Goal: Task Accomplishment & Management: Complete application form

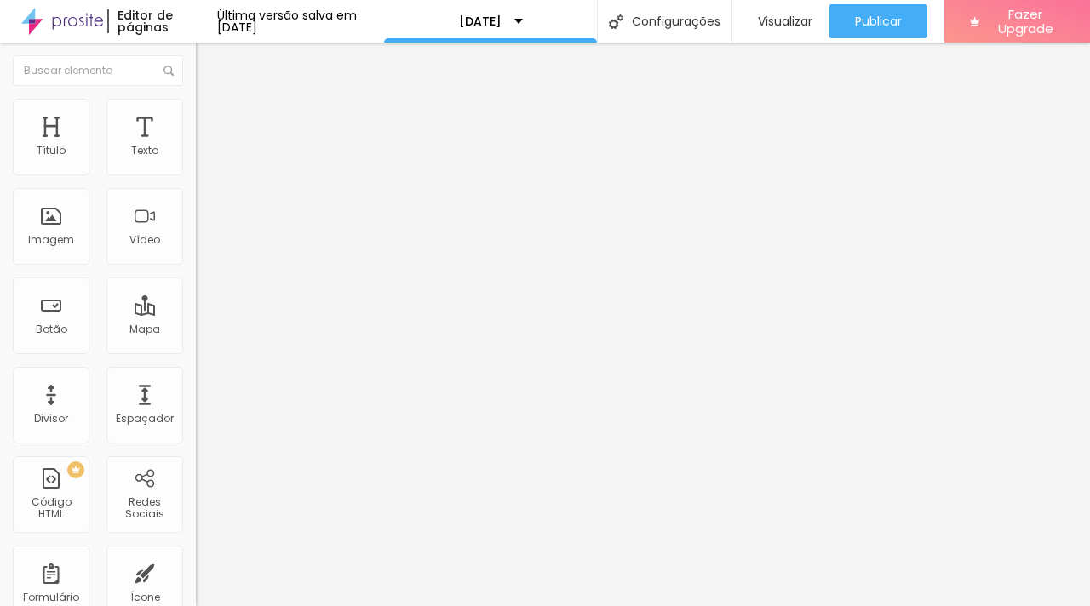
click at [196, 172] on img at bounding box center [201, 177] width 10 height 10
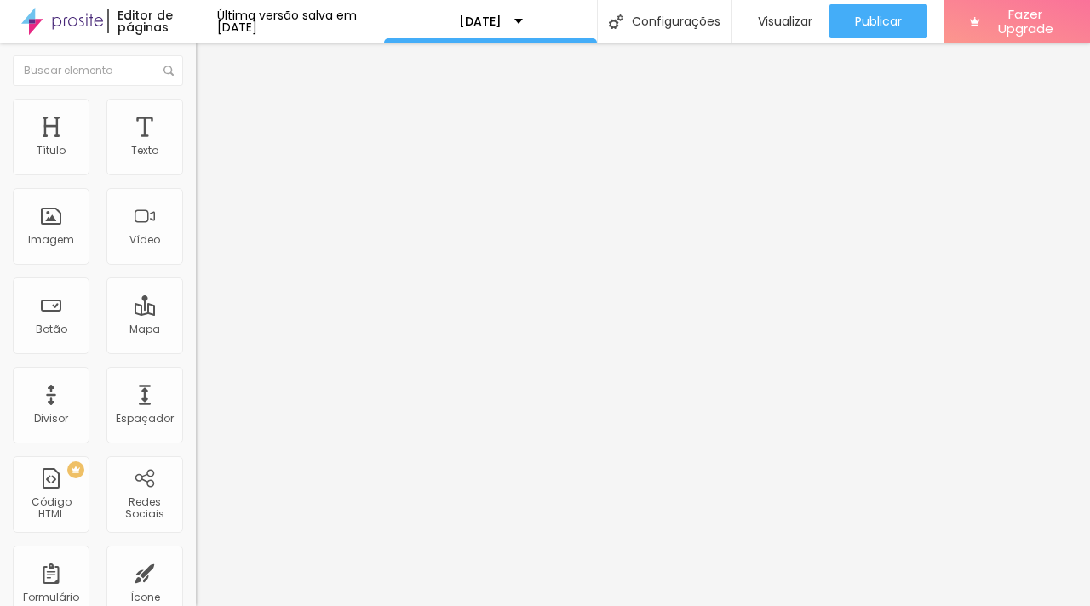
type input "dia 04/10 das 16h as 17h (3 vagas)"
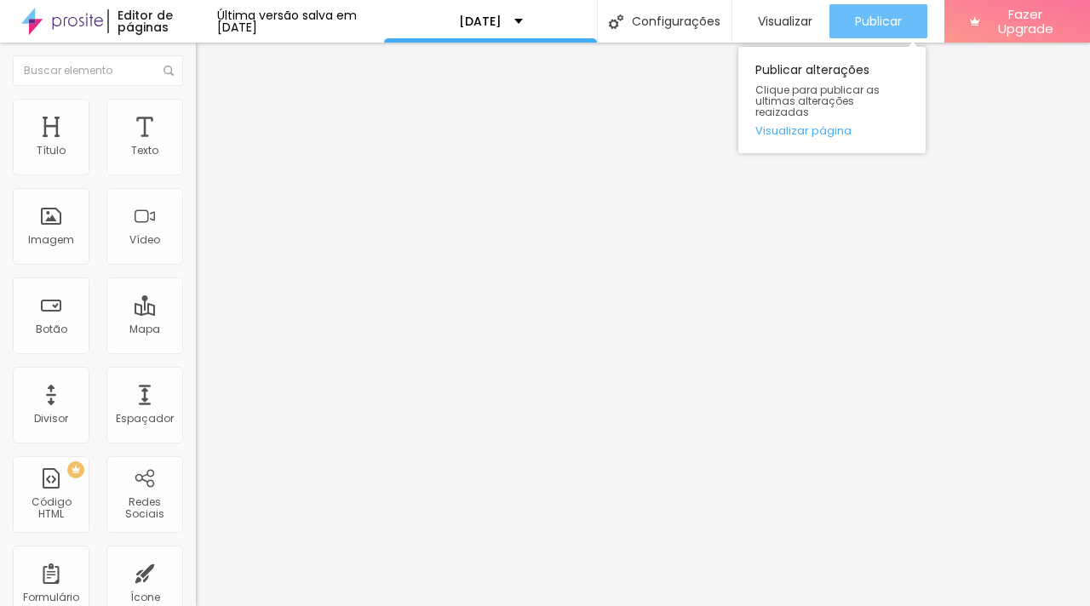
click at [874, 17] on span "Publicar" at bounding box center [878, 21] width 47 height 14
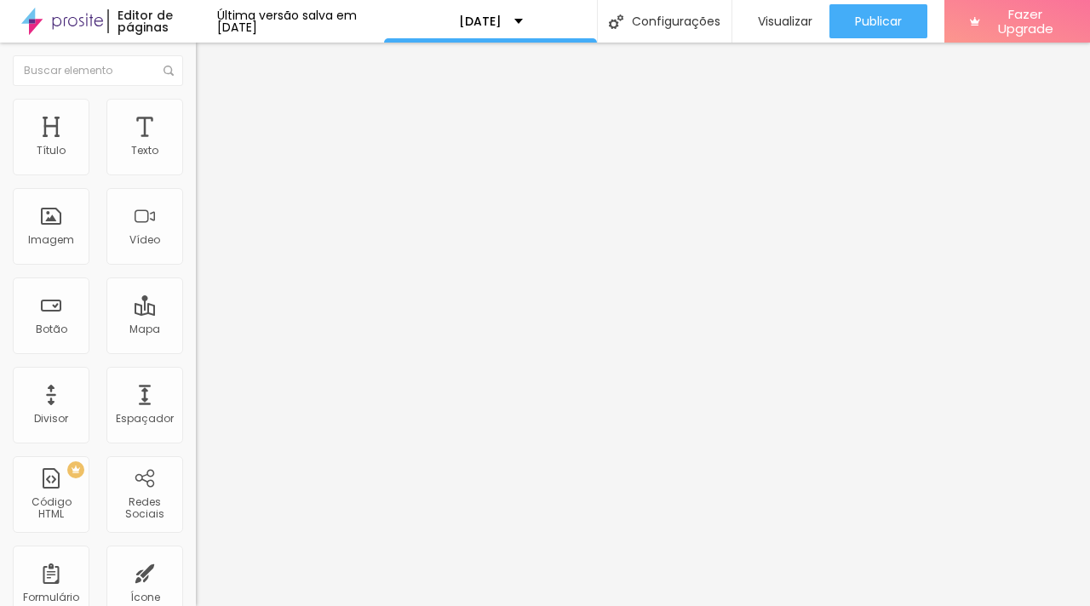
click at [196, 172] on img at bounding box center [201, 177] width 10 height 10
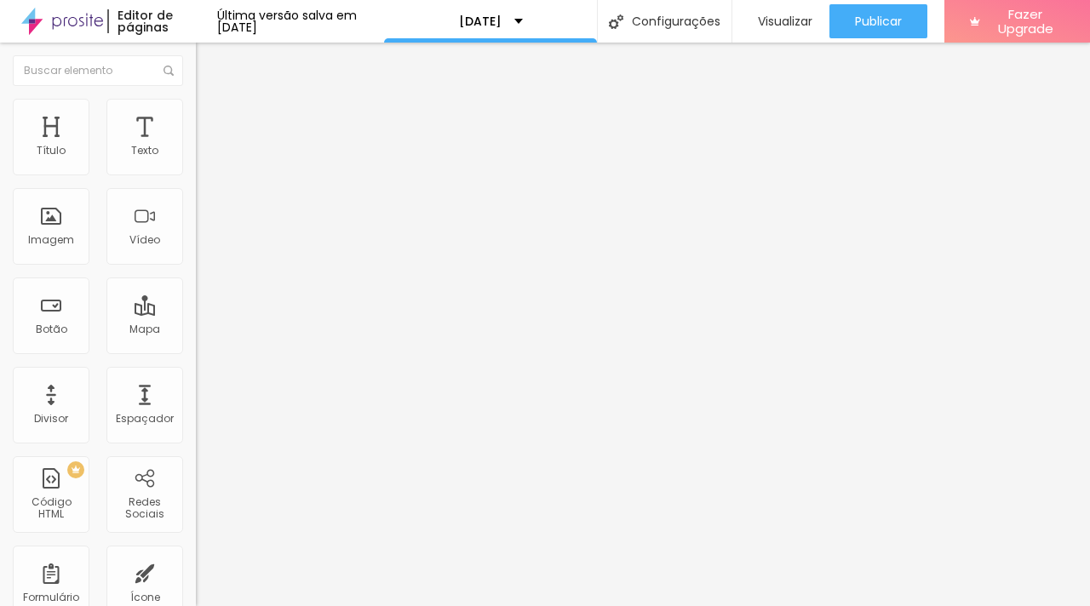
type input "dia 05/10 das 11h as 12h (1 vaga)"
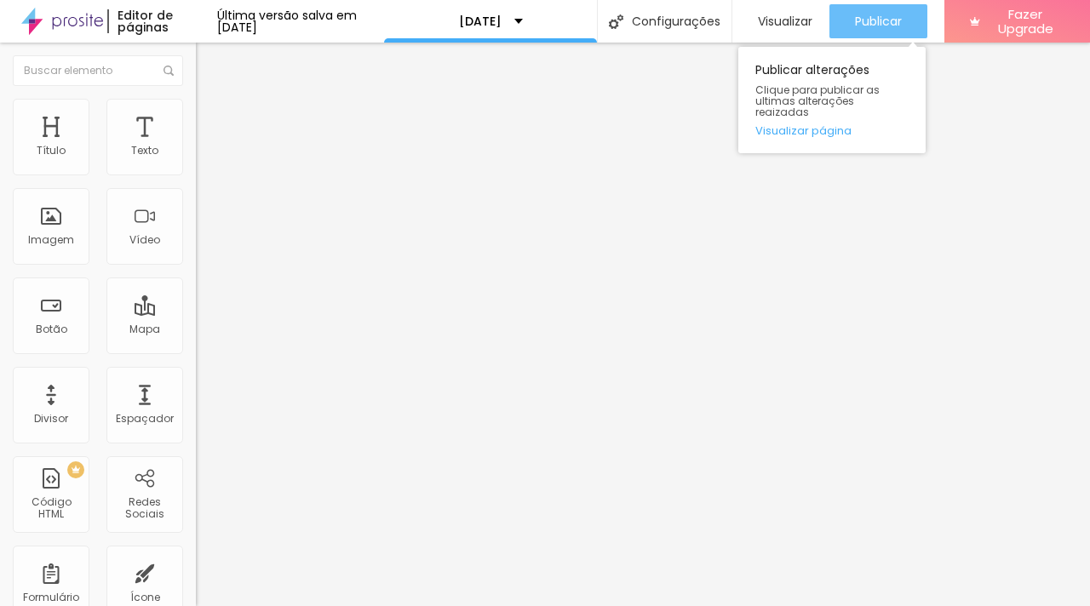
click at [858, 23] on button "Publicar" at bounding box center [879, 21] width 98 height 34
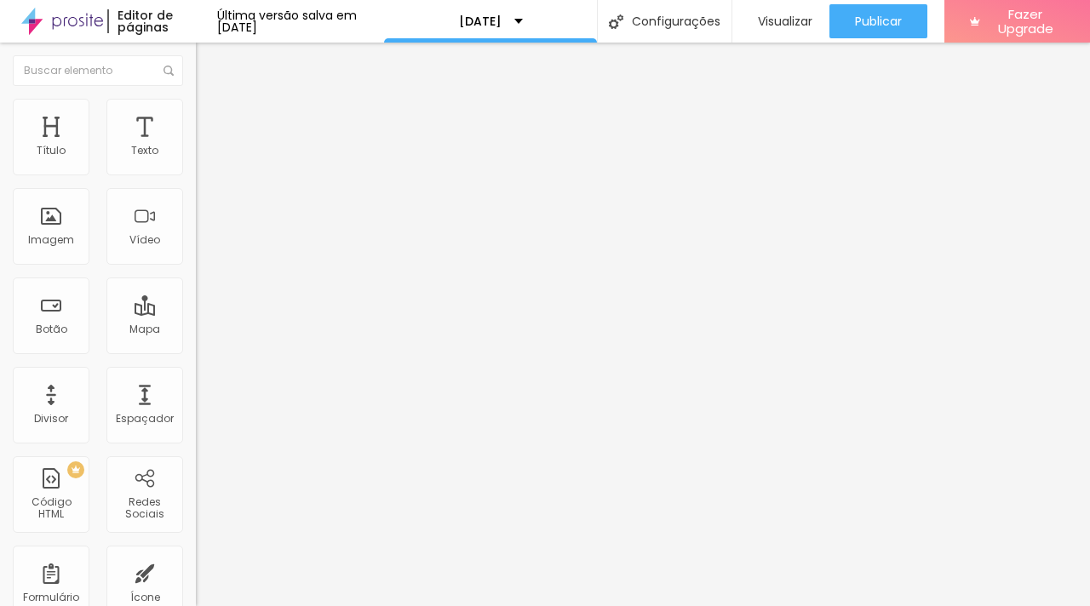
click at [196, 172] on img at bounding box center [201, 177] width 10 height 10
type input "dia 05/10 das 11h as 12h (1 vaga)"
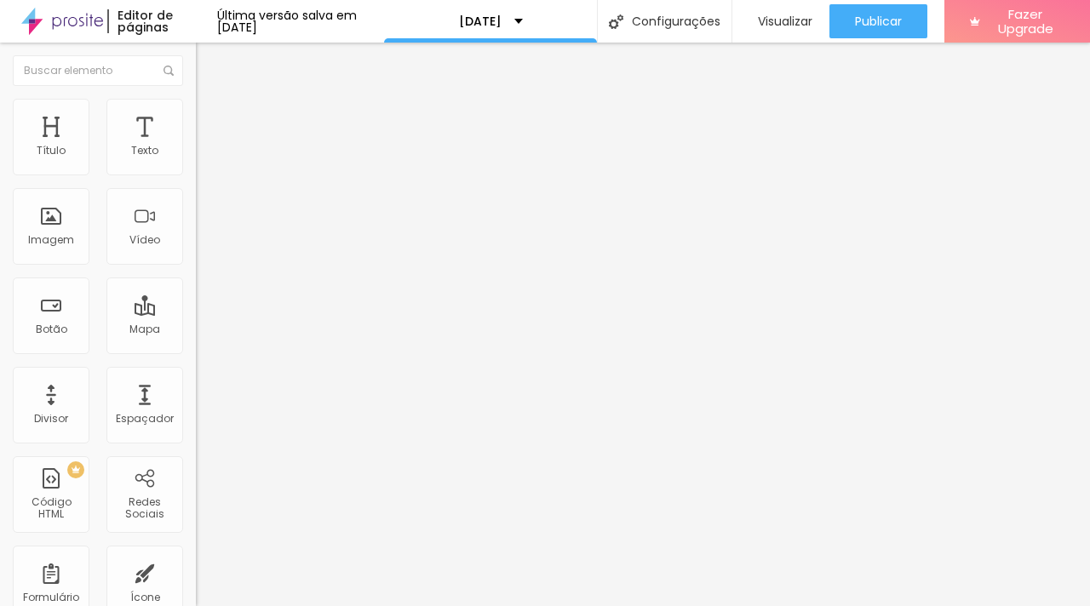
type input "dia 05/10 das 13h as 14h (1 vagas)"
type input "dia 05/10 das 14h as 15h (1 vaga)"
type input "dia 06/10 das 15h as 16h (6 vagas)"
type input "dia 06/10 das 17h as 18h (5 vagas)"
type input "dia 06/10 das 18h as 19h (4 vagas)"
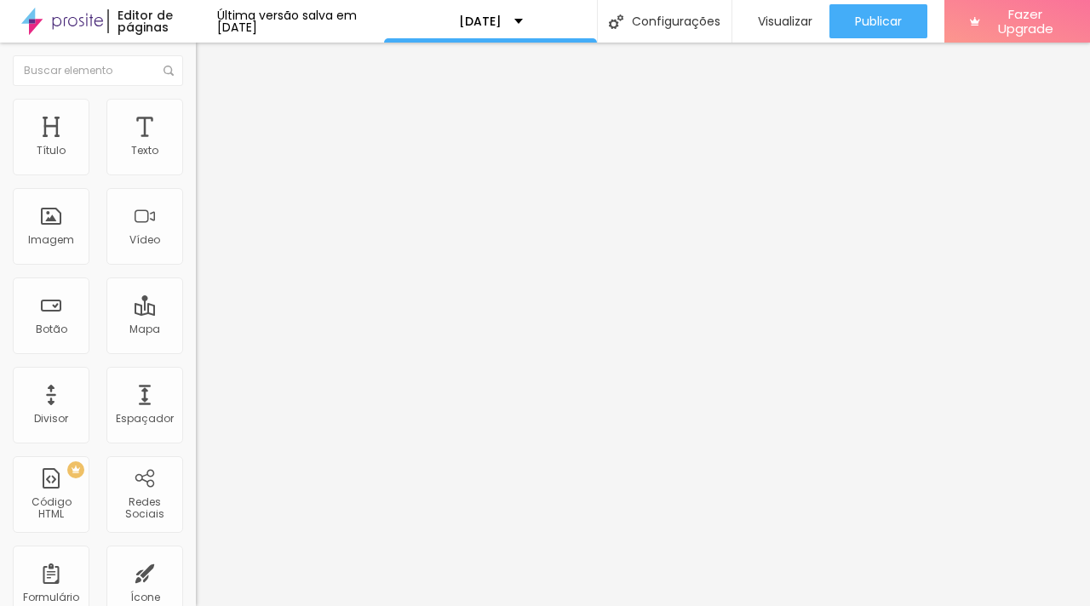
type input "dia 06/10 das 20h as 21h (5 vagas)"
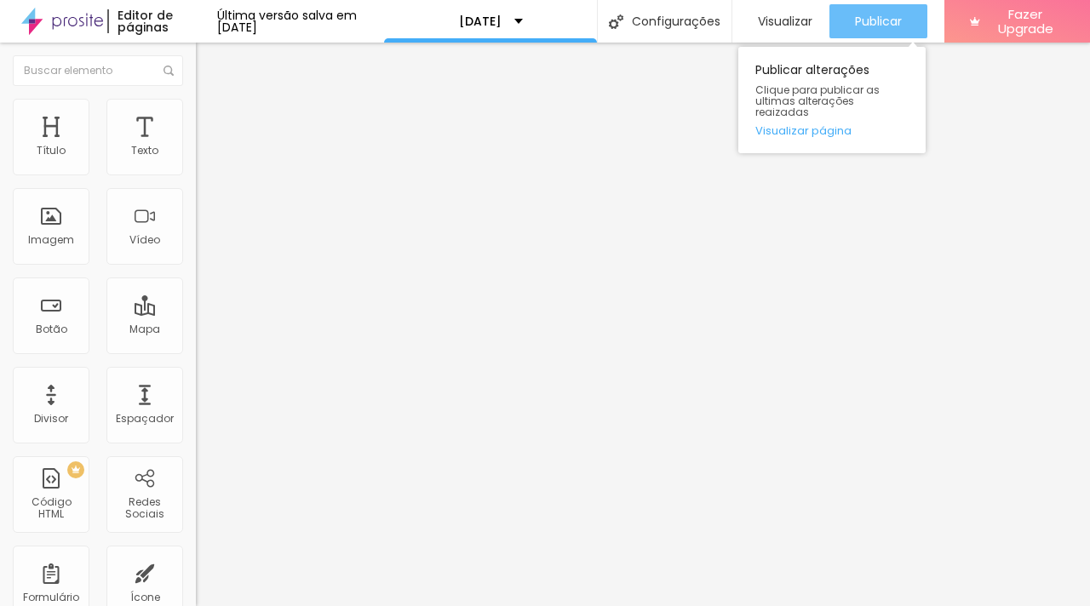
click at [870, 28] on span "Publicar" at bounding box center [878, 21] width 47 height 14
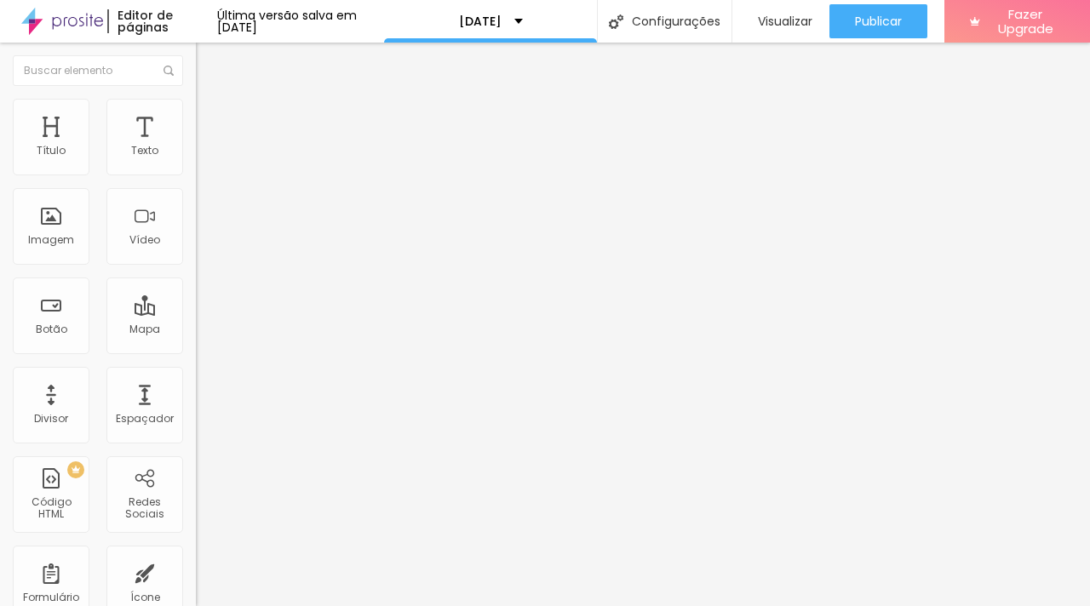
click at [196, 172] on img at bounding box center [201, 177] width 10 height 10
type input "dia 04/10 das 17h as 18h (4 vagas)"
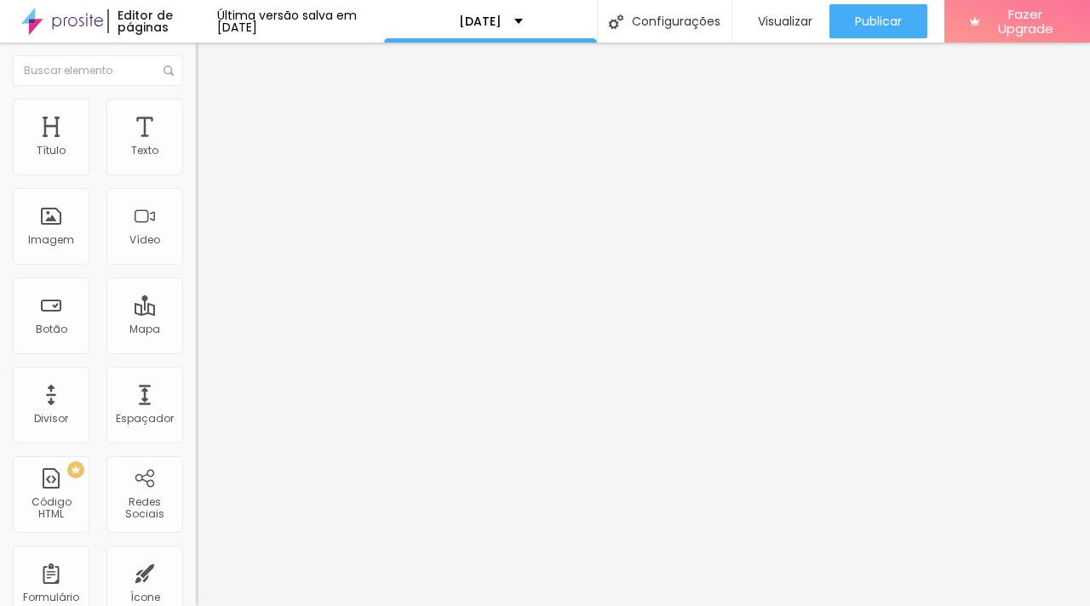
scroll to position [442, 0]
type input "dia 04/10 das 13h as 14h (5 vagas)"
type input "dia 05/10 das 14h as 15h (2 vagaS)"
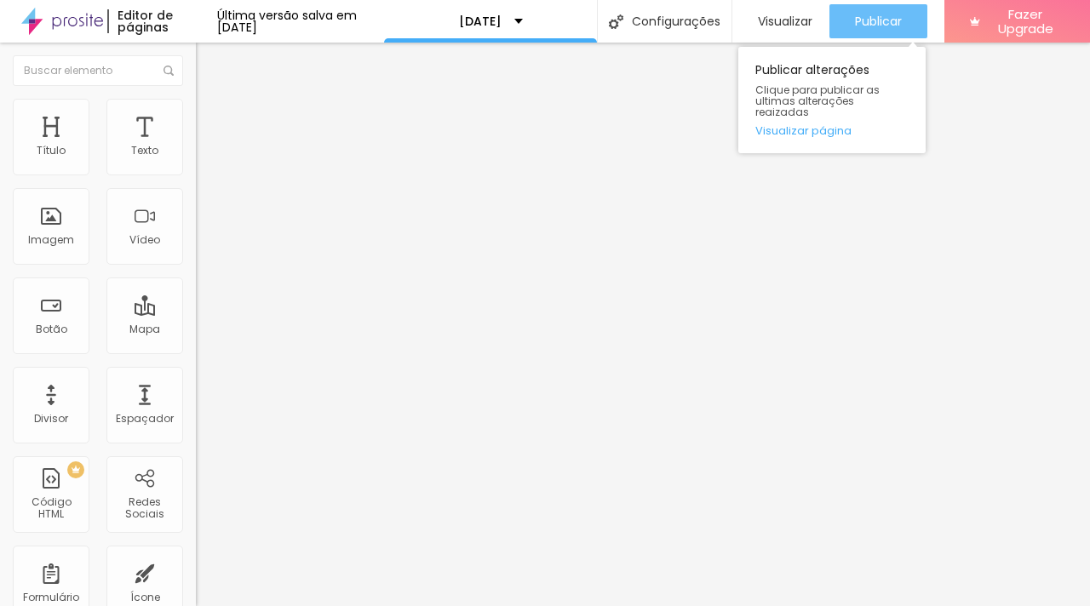
click at [880, 18] on span "Publicar" at bounding box center [878, 21] width 47 height 14
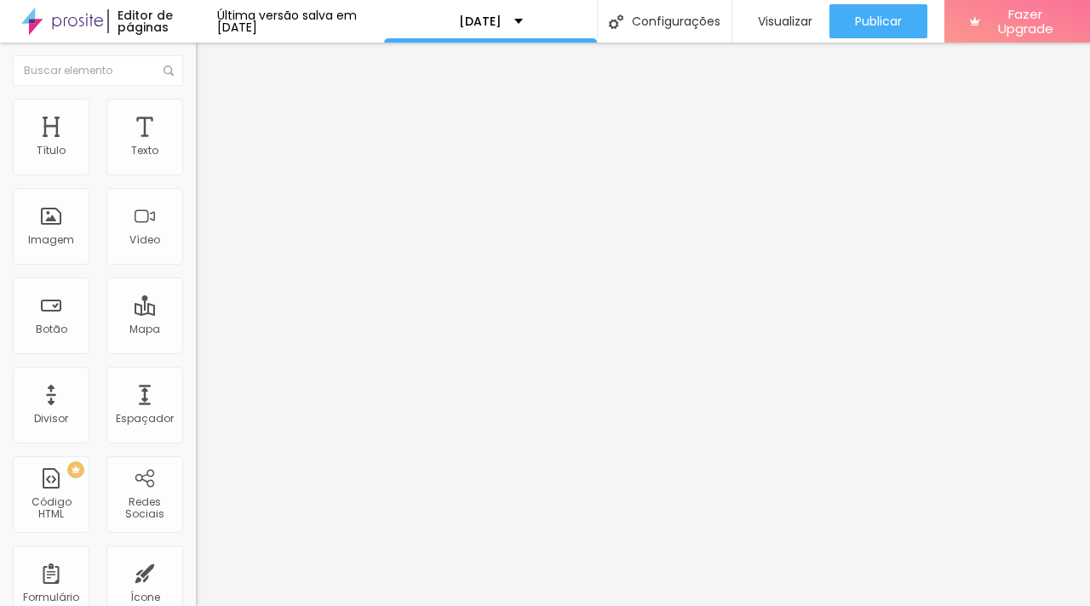
click at [196, 172] on img at bounding box center [201, 177] width 10 height 10
type input "dia 04/10 das 14h as 15h (2 vagas)"
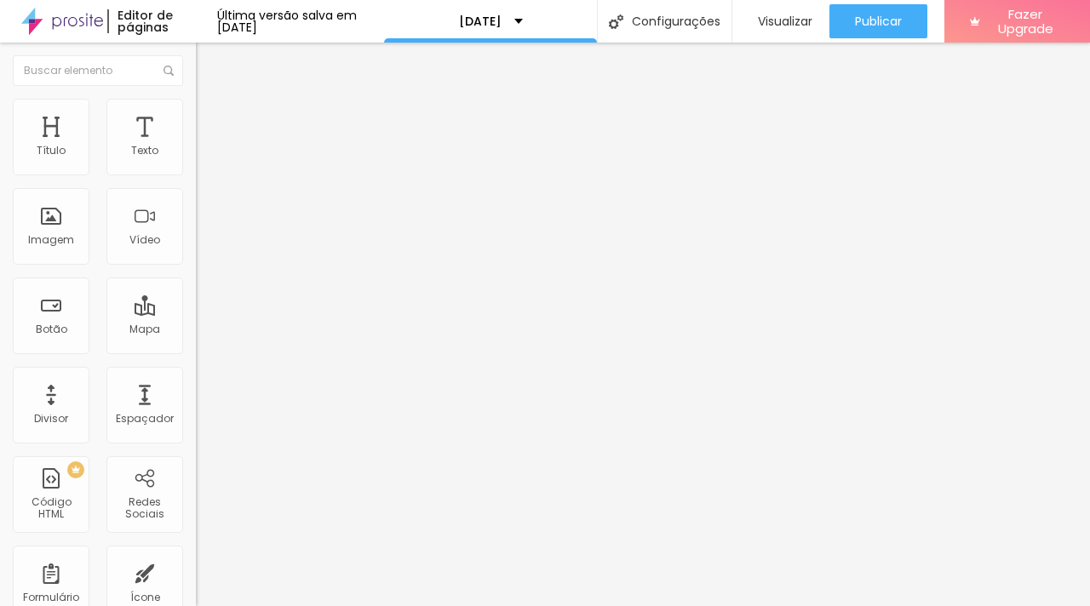
type input "dia 04/10 das 16h as 17h (2 vagas)"
type input "dia 04/10 das 18h as 19h (4 vagas)"
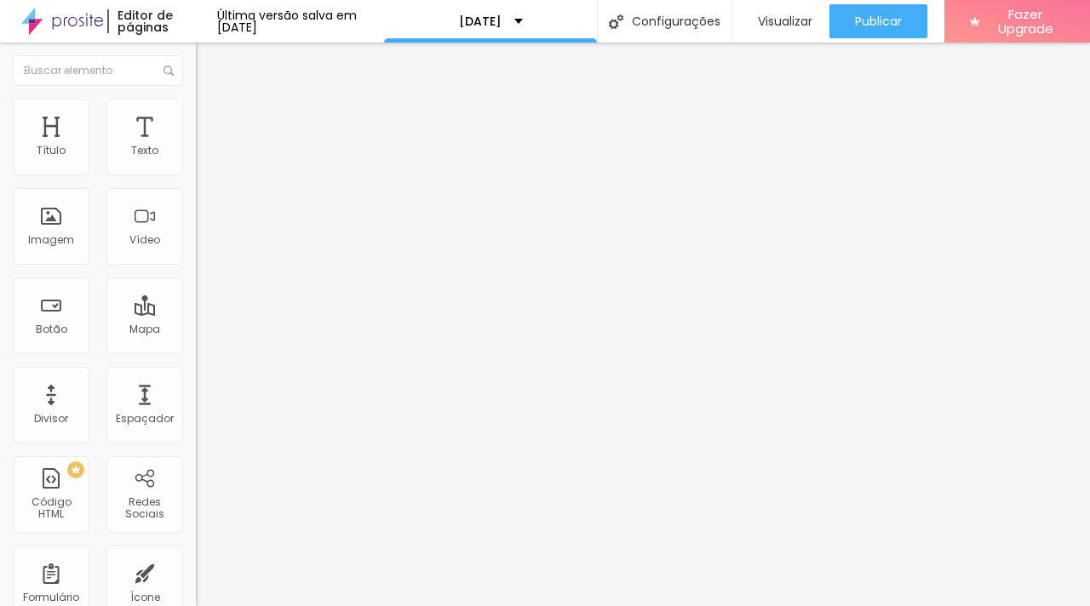
type input "dia 05/10 das 14h as 15h (2 vagaS)"
type input "dia 06/10 das 15h as 16h (6 vagas)"
type input "dia 06/10 das 17h as 18h (5 vagas)"
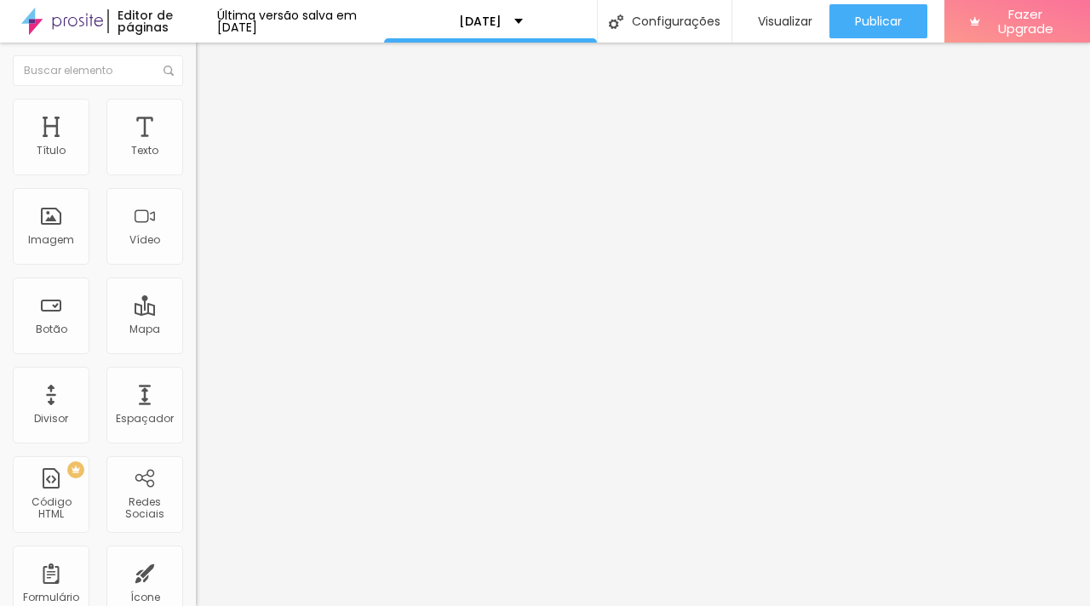
type input "dia 06/10 das 18h as 19h (4 vagas)"
type input "dia 06/10 das 20h as 21h (5 vagas)"
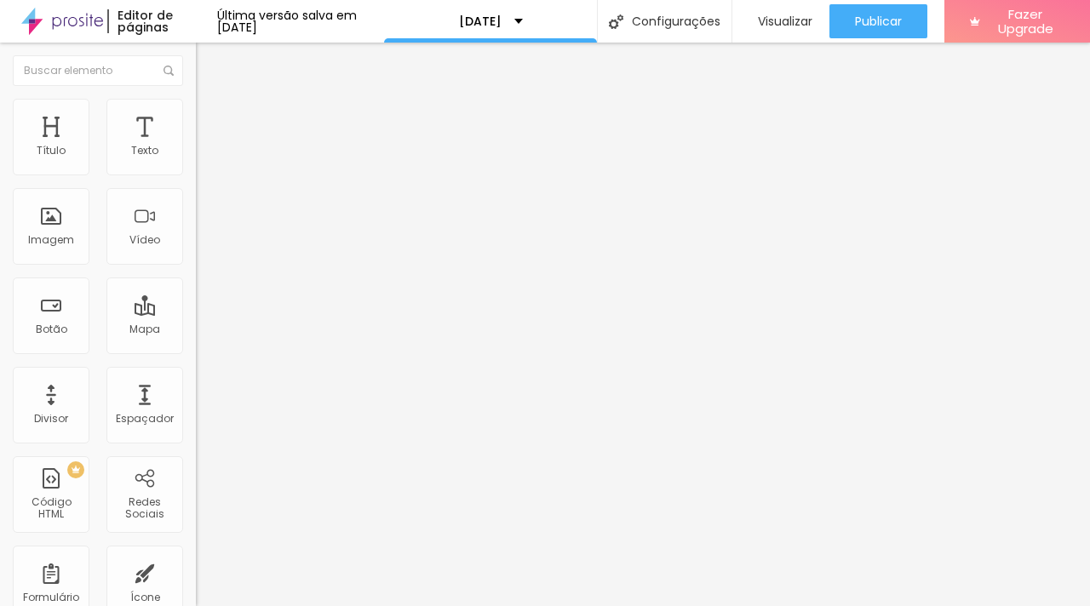
type input "dia 06/10 das 17h as 18h (5 vagas)"
type input "dia 06/10 das 18h as 19h (4 vagas)"
type input "dia 06/10 das 20h as 21h (5 vagas)"
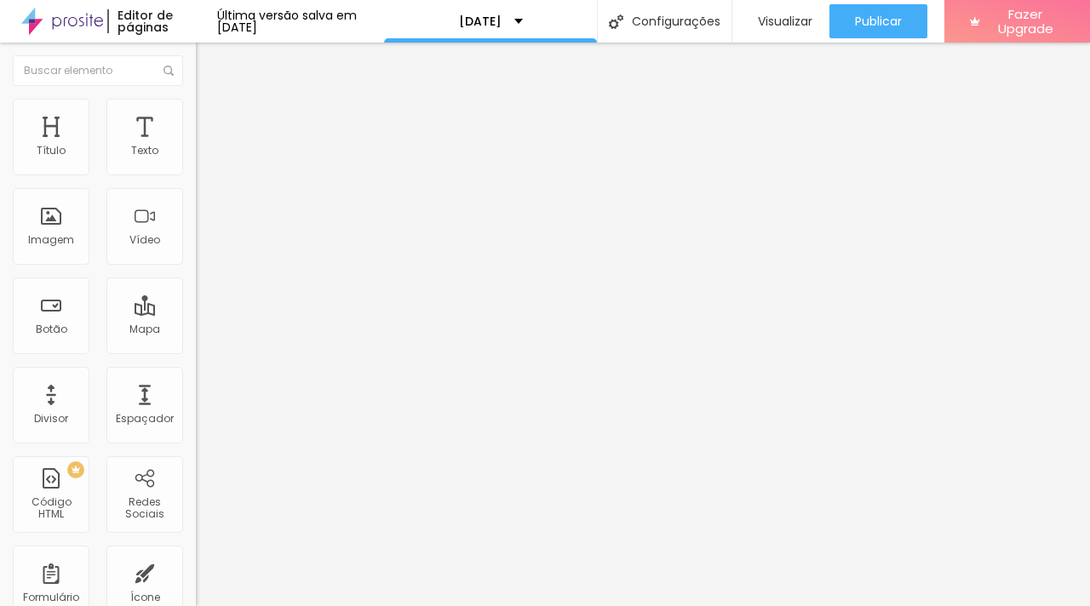
type input "dia 06/10 das 18h as 19h (4 vagas)"
type input "dia 06/10 das 20h as 21h (5 vagas)"
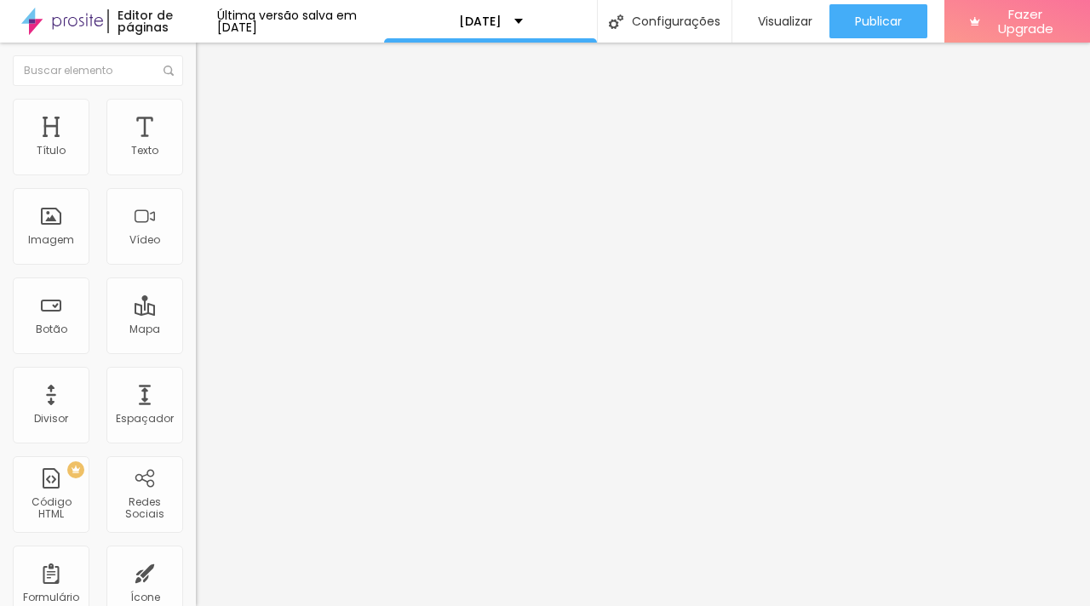
type input "dia 06/10 das 20h as 21h (5 vagas)"
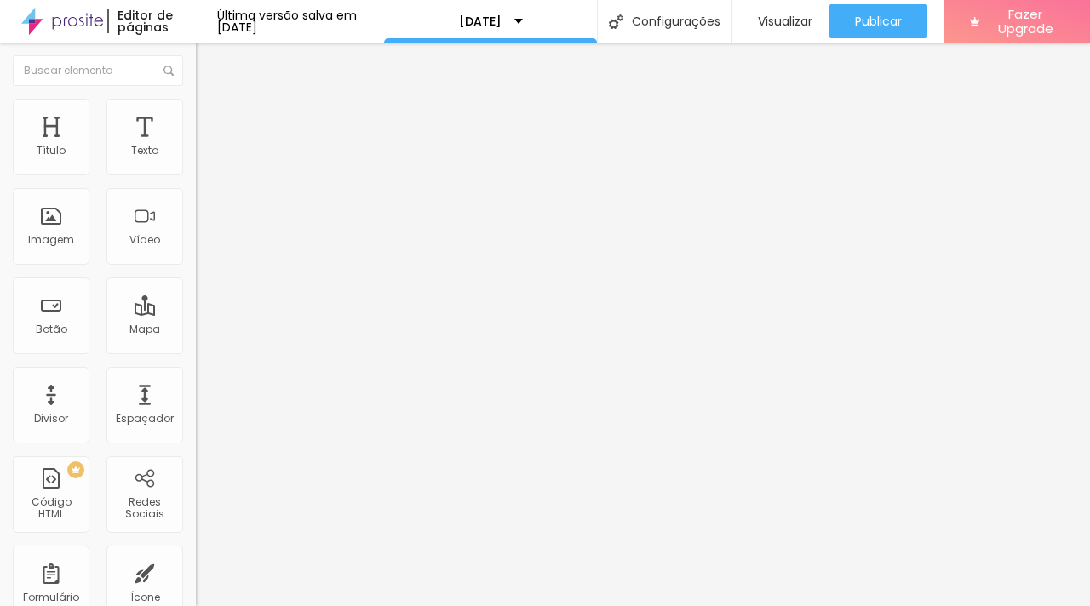
type input "O"
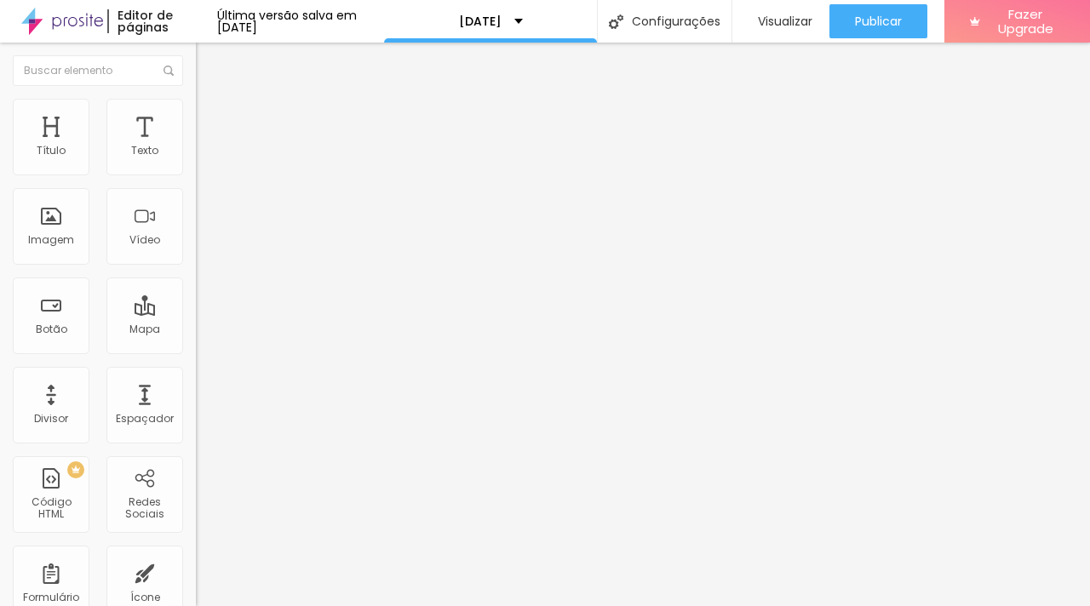
type input "dia 06/10 das 15h as 16h (6 vagas)"
drag, startPoint x: 292, startPoint y: 382, endPoint x: 289, endPoint y: 344, distance: 38.5
type input "dia 06/10 das 15h as 16h (6 vagas)"
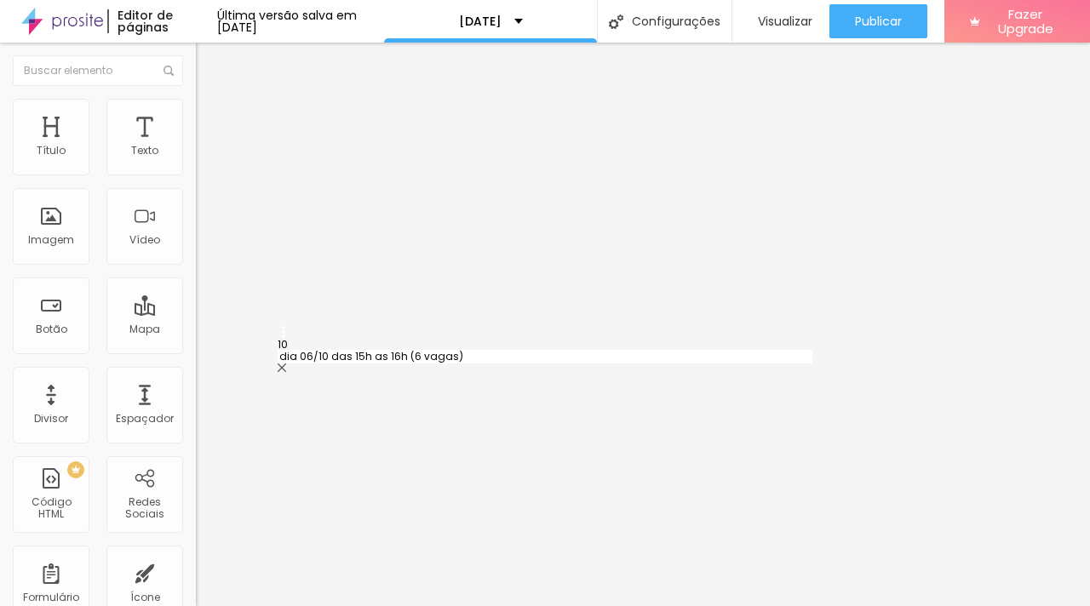
type input "dia 06/10 das 20h as 21h (5 vagas)"
type input "O"
type input "dias"
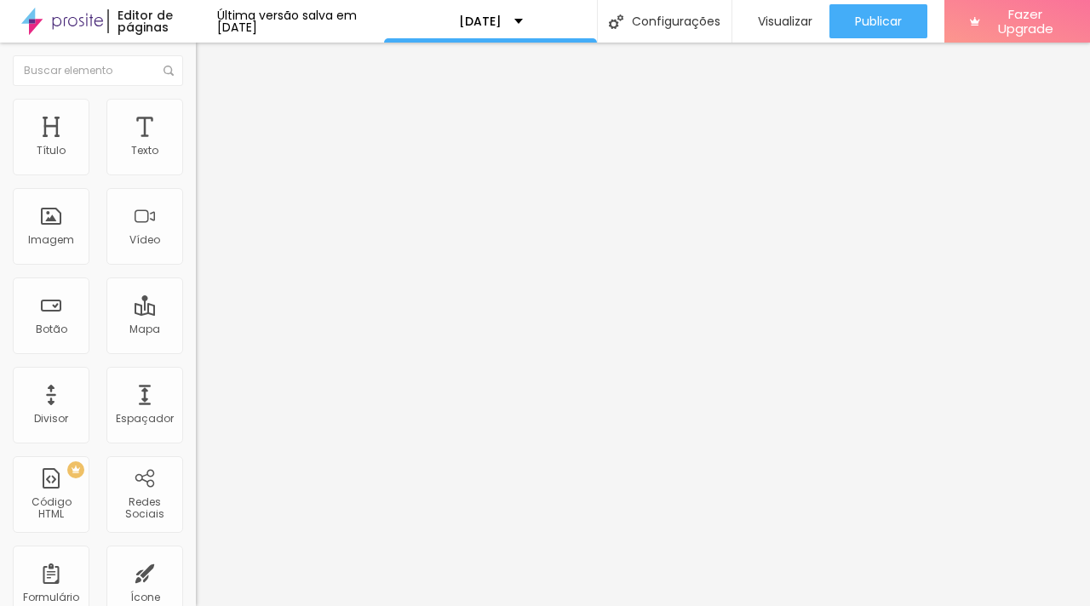
click at [196, 172] on img at bounding box center [201, 177] width 10 height 10
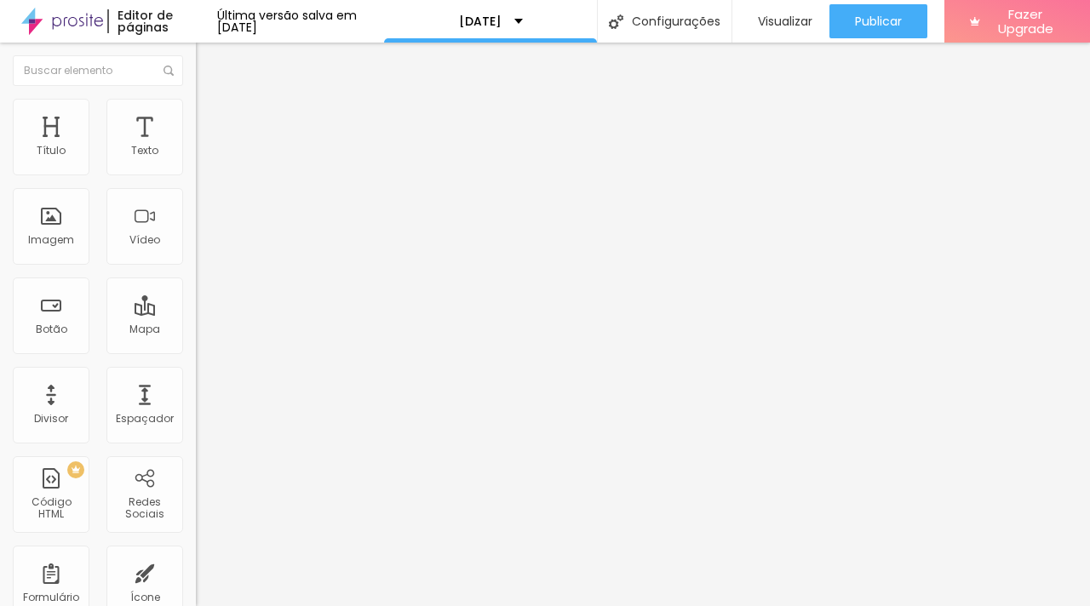
type input "dia 05/10 das 14h as 15h (2 vagaS)"
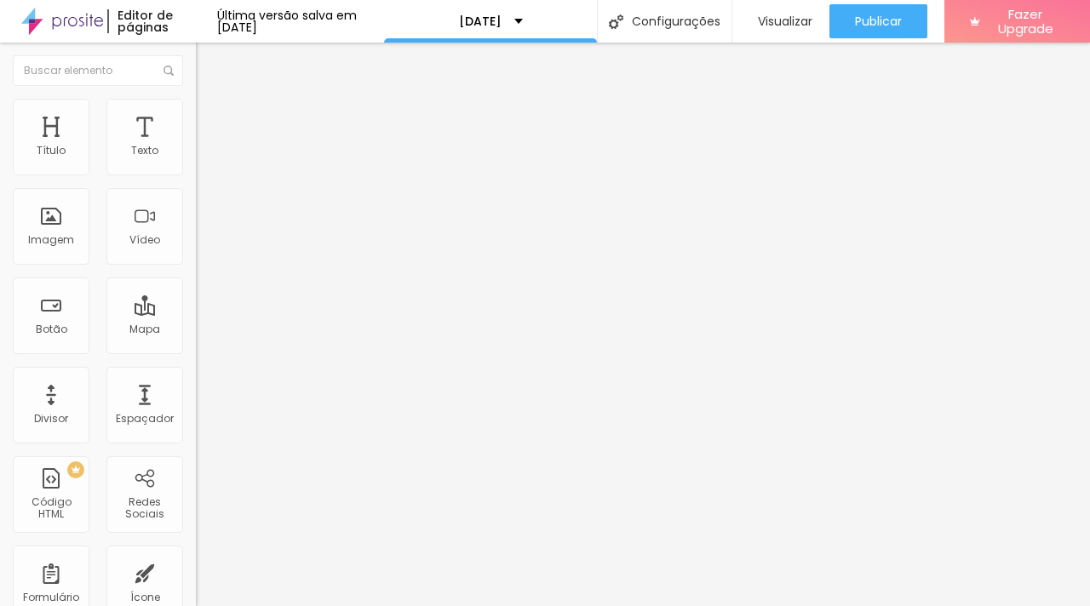
type input "dia 06/10 das 15h as 16h (6 vagas)"
type input "dia 06/10 das 17h as 18h (5 vagas)"
type input "dia 06/10 das 18h as 19h (4 vagas)"
type input "dia 06/10 das 20h as 21h (5 vagas)"
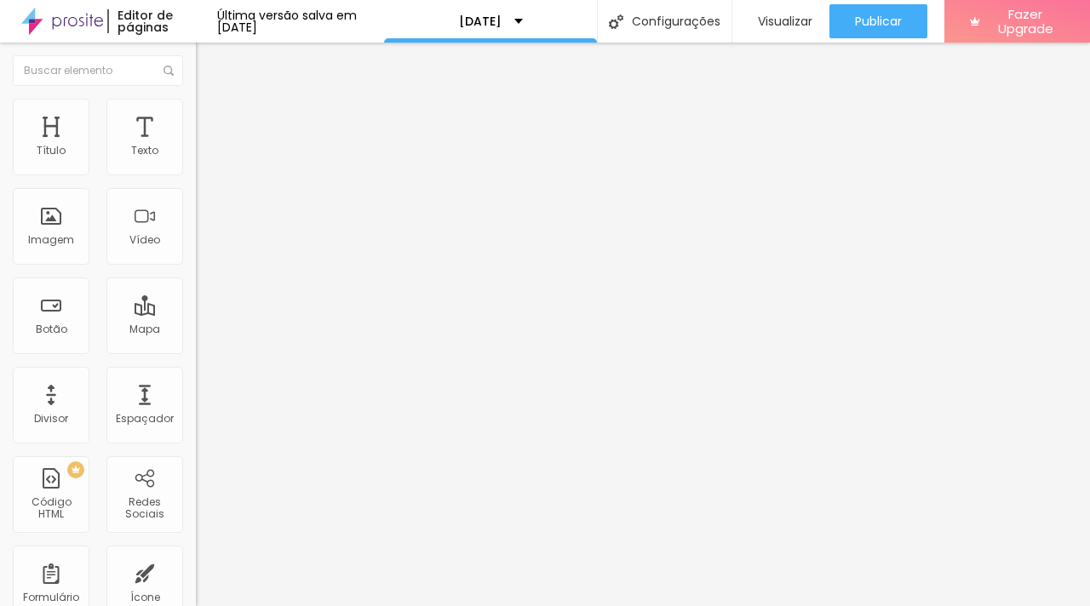
type input "dia 04/10 das 13h as 14h (4 vagas)"
type input "dia 04/10 das 14h as 15h (3 vagas)"
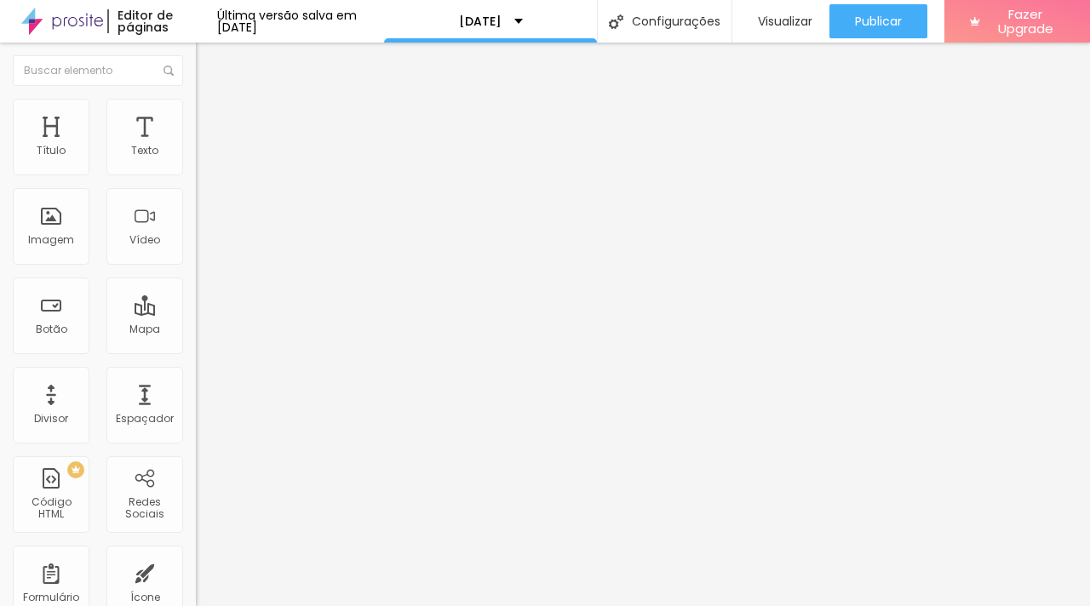
type input "dia 04/10 das 16h as 17h (2vagas)"
type input "dia 04/10 das 18h as 19h (4 vagas)"
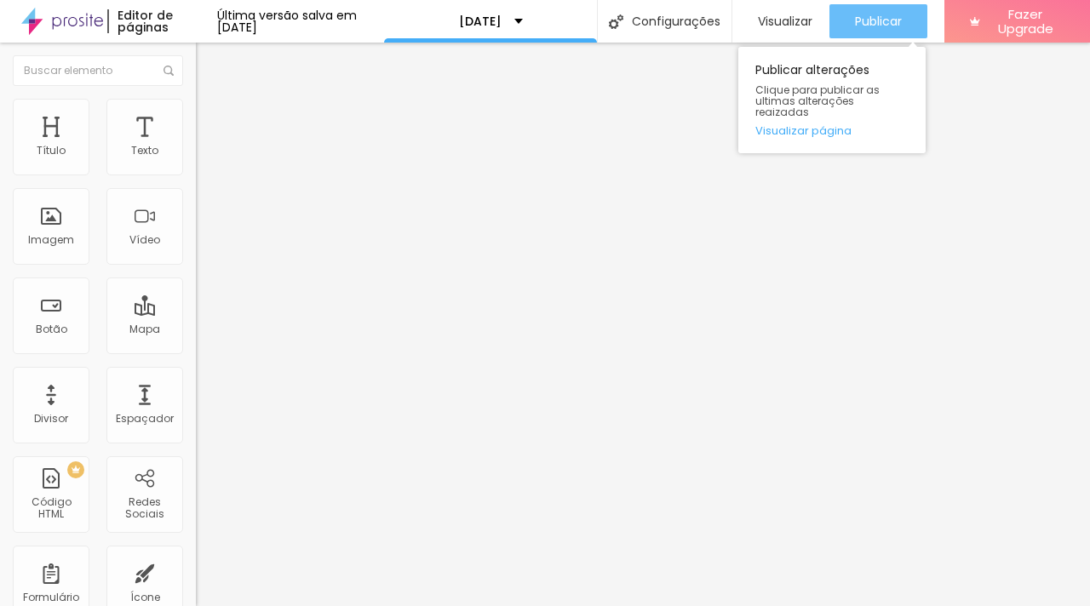
click at [876, 26] on span "Publicar" at bounding box center [878, 21] width 47 height 14
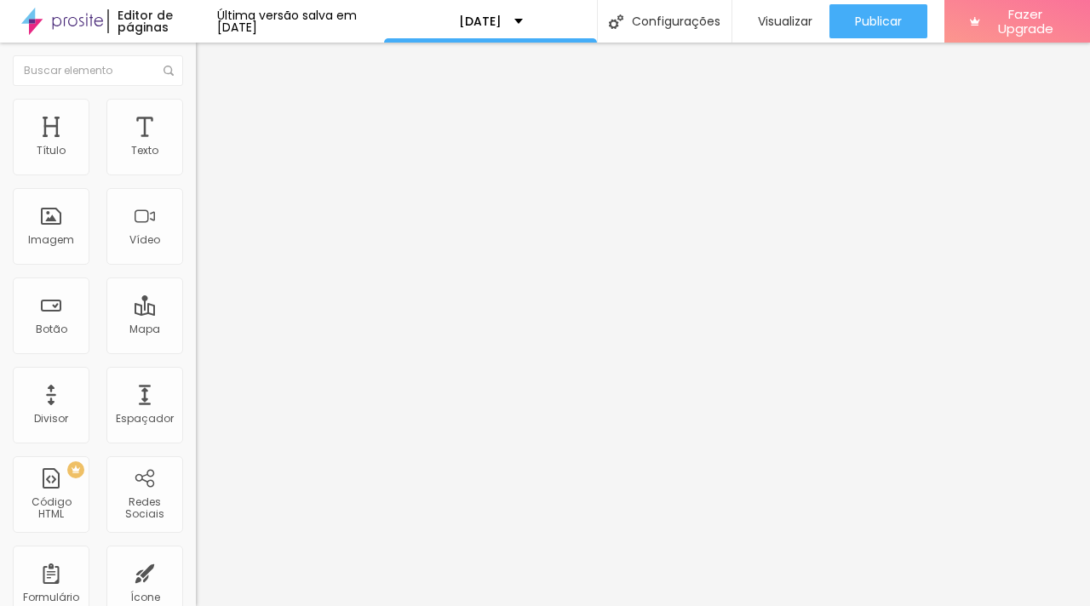
click at [196, 172] on img at bounding box center [201, 177] width 10 height 10
type input "dia 06/10 das 20h as 21h (4 vagas)"
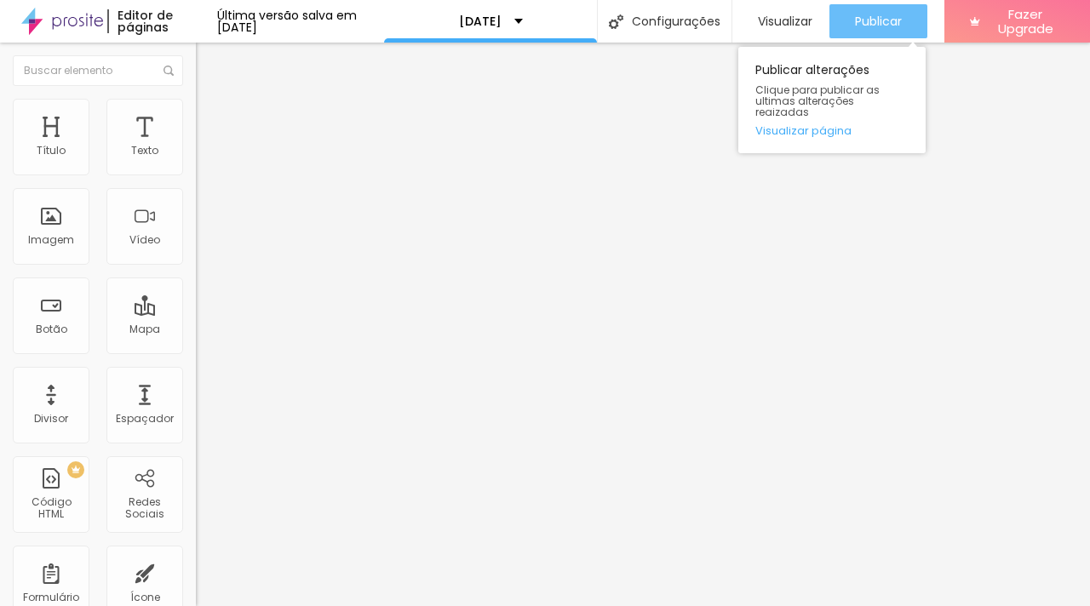
click at [872, 32] on div "Publicar" at bounding box center [878, 21] width 47 height 34
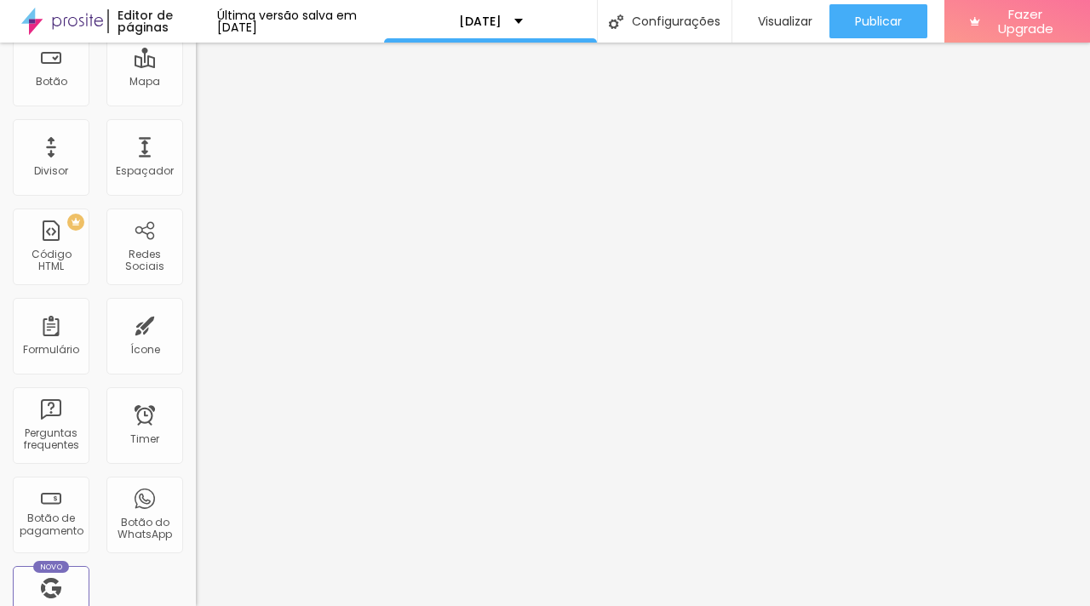
scroll to position [275, 0]
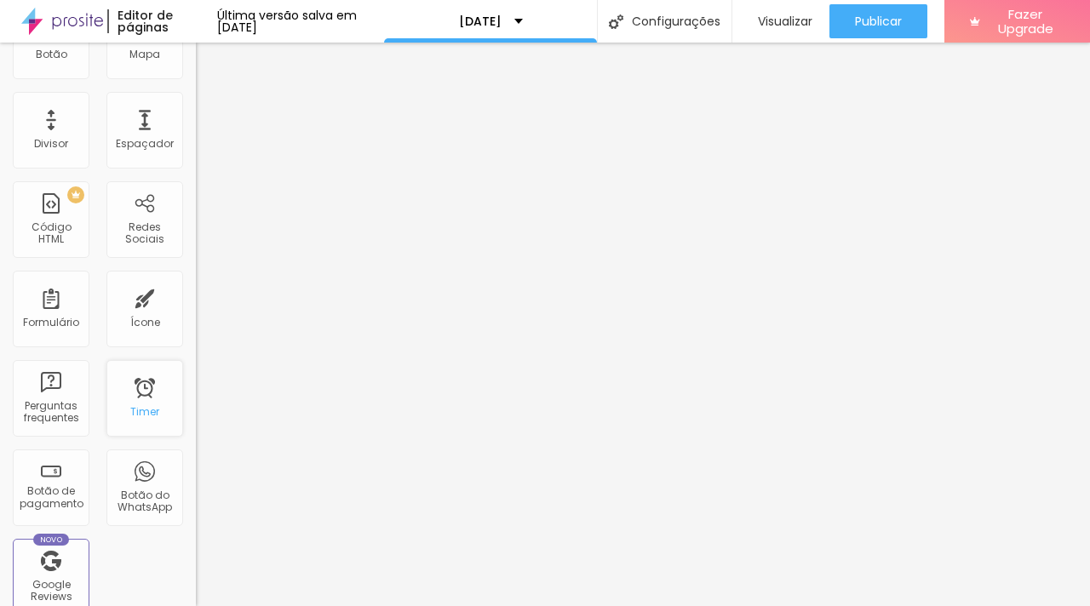
click at [139, 406] on div "Timer" at bounding box center [144, 412] width 29 height 12
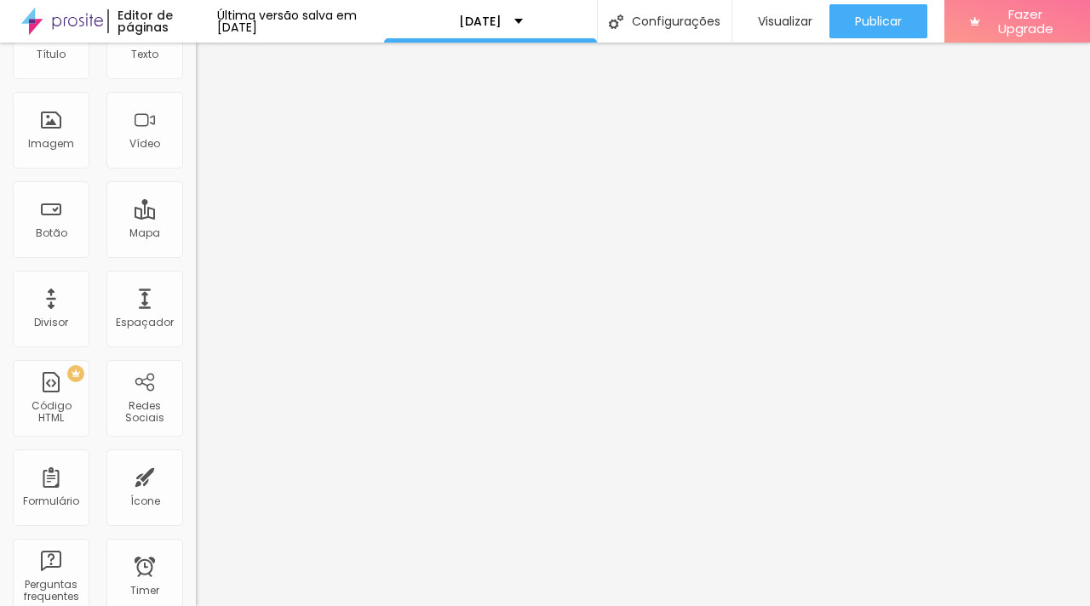
scroll to position [0, 0]
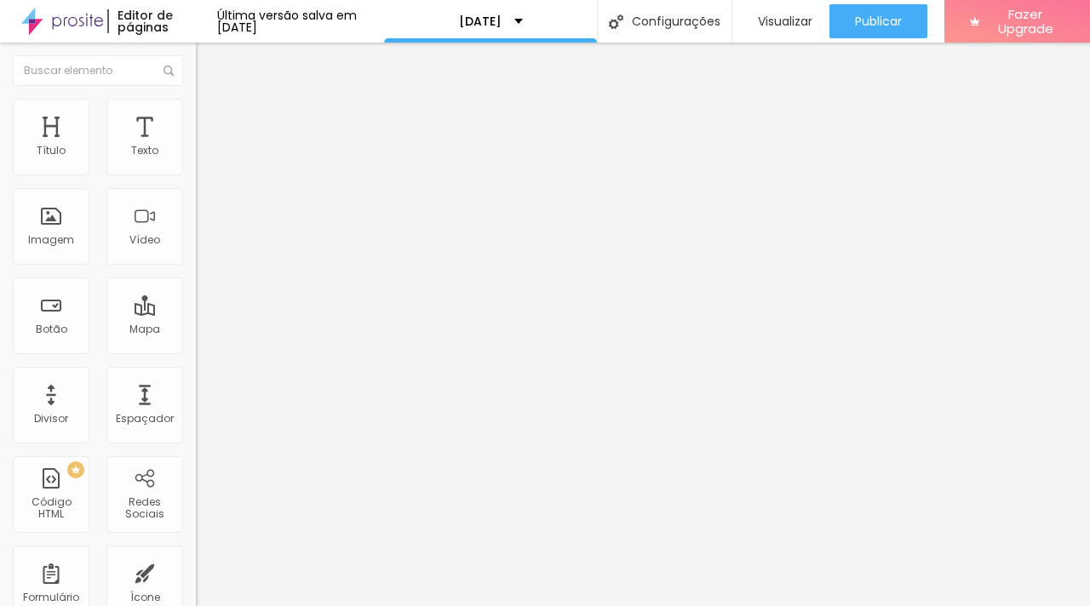
click at [196, 172] on img at bounding box center [201, 177] width 10 height 10
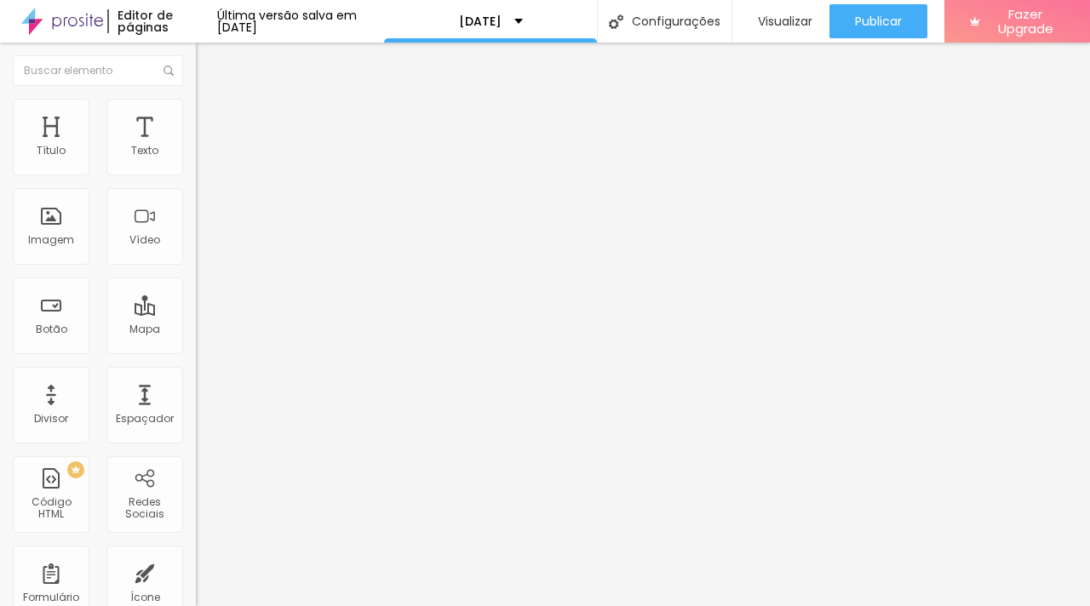
type input "dia 05/10 das 14h as 15h (2 vagas)"
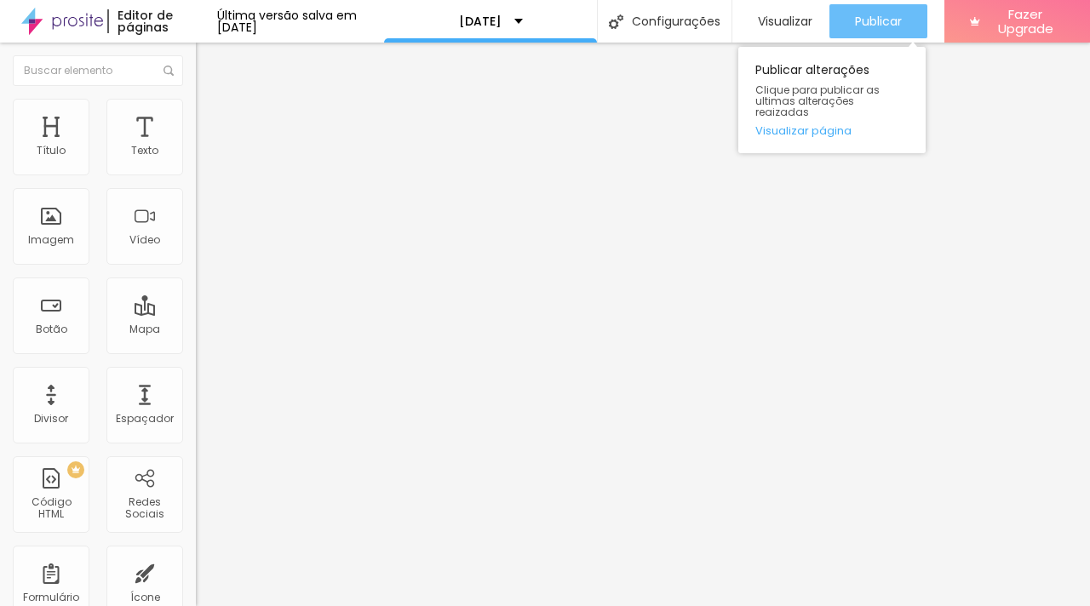
click at [859, 21] on button "Publicar" at bounding box center [879, 21] width 98 height 34
